Goal: Navigation & Orientation: Find specific page/section

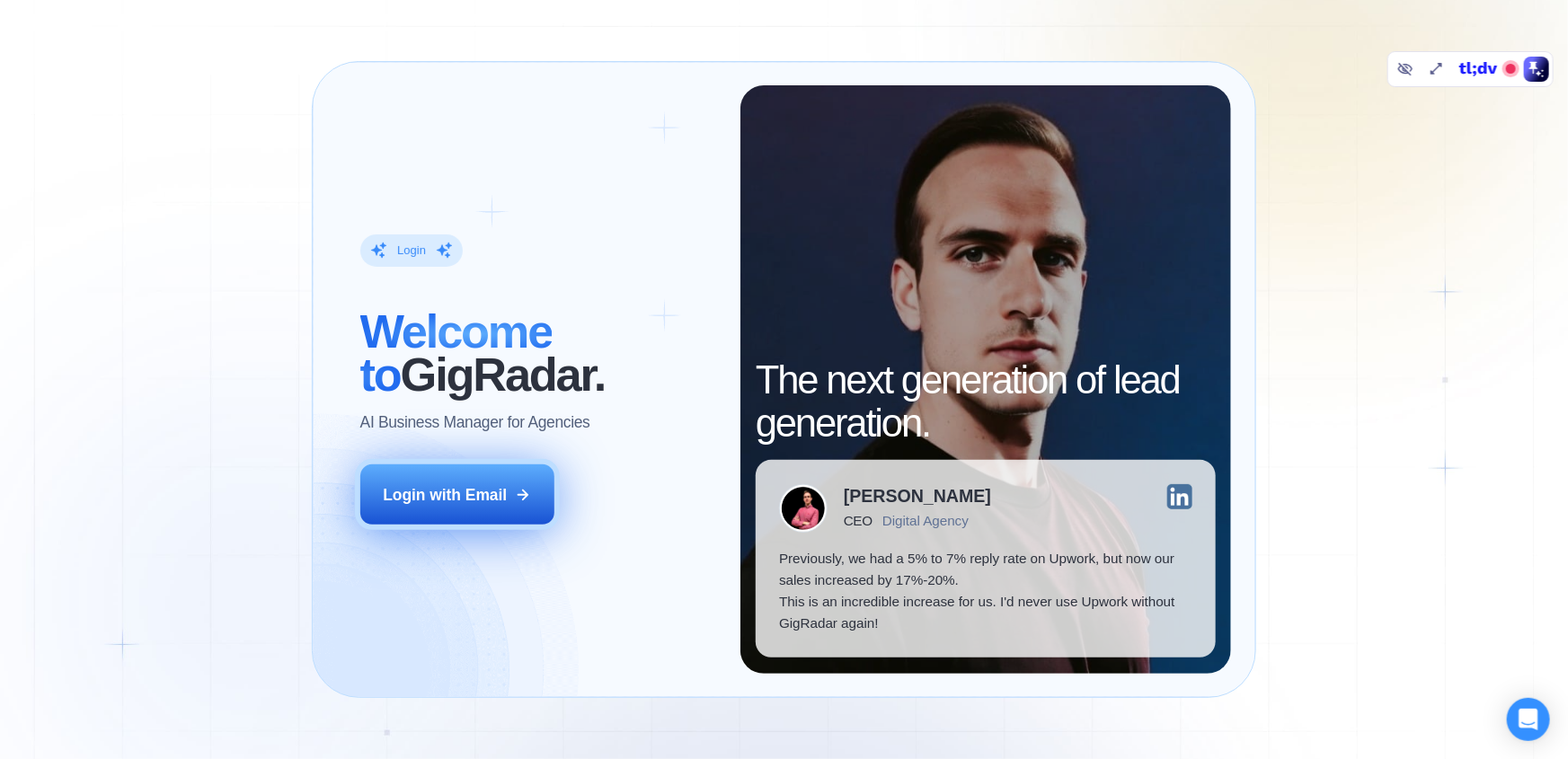
click at [492, 492] on div "Login with Email" at bounding box center [445, 495] width 124 height 21
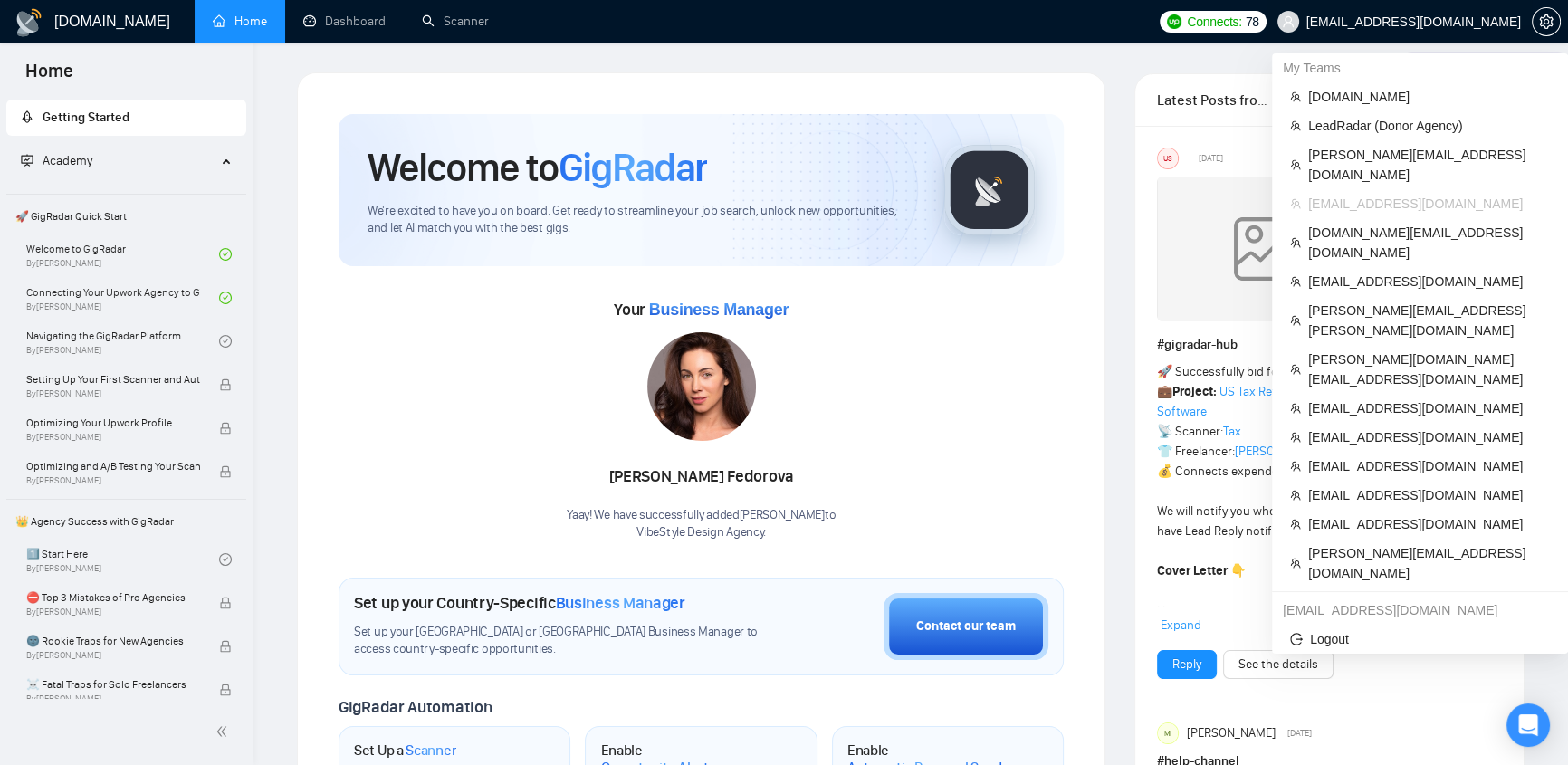
click at [1462, 21] on span "klimevtushenko@gmail.com" at bounding box center [1414, 21] width 215 height 0
click at [1388, 94] on span "evacodes.com" at bounding box center [1428, 97] width 242 height 20
